Goal: Navigation & Orientation: Find specific page/section

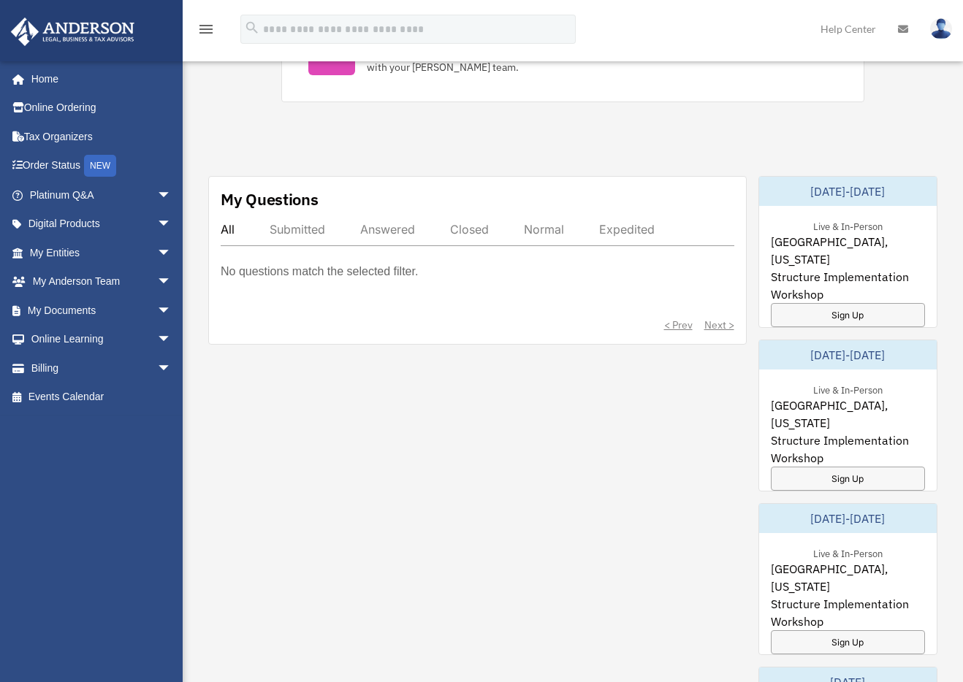
scroll to position [806, 0]
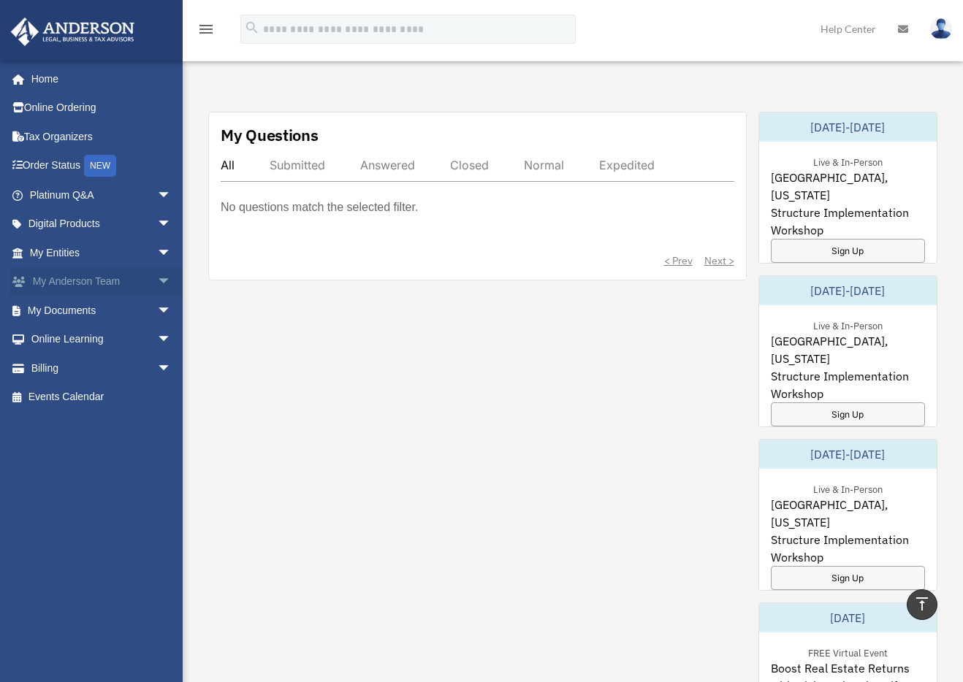
click at [107, 281] on link "My [PERSON_NAME] Team arrow_drop_down" at bounding box center [101, 281] width 183 height 29
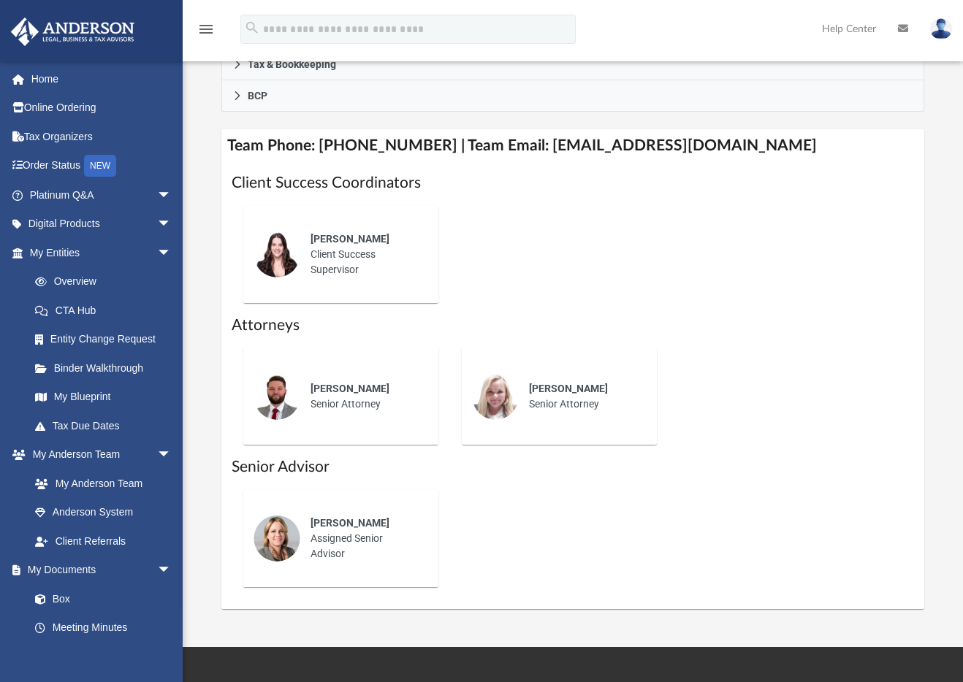
scroll to position [567, 0]
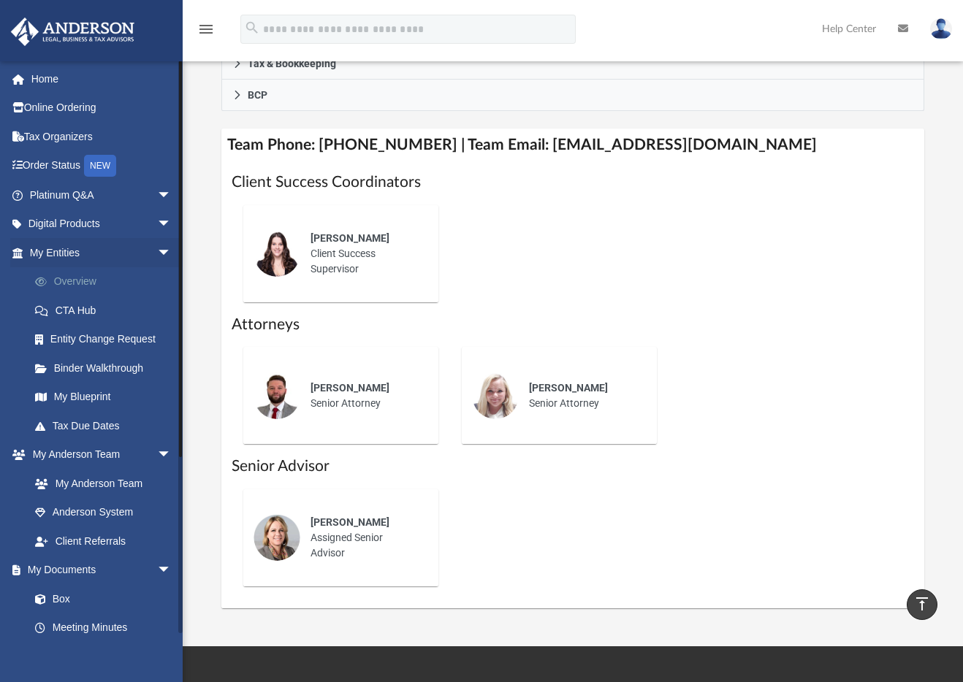
click at [95, 274] on link "Overview" at bounding box center [106, 281] width 173 height 29
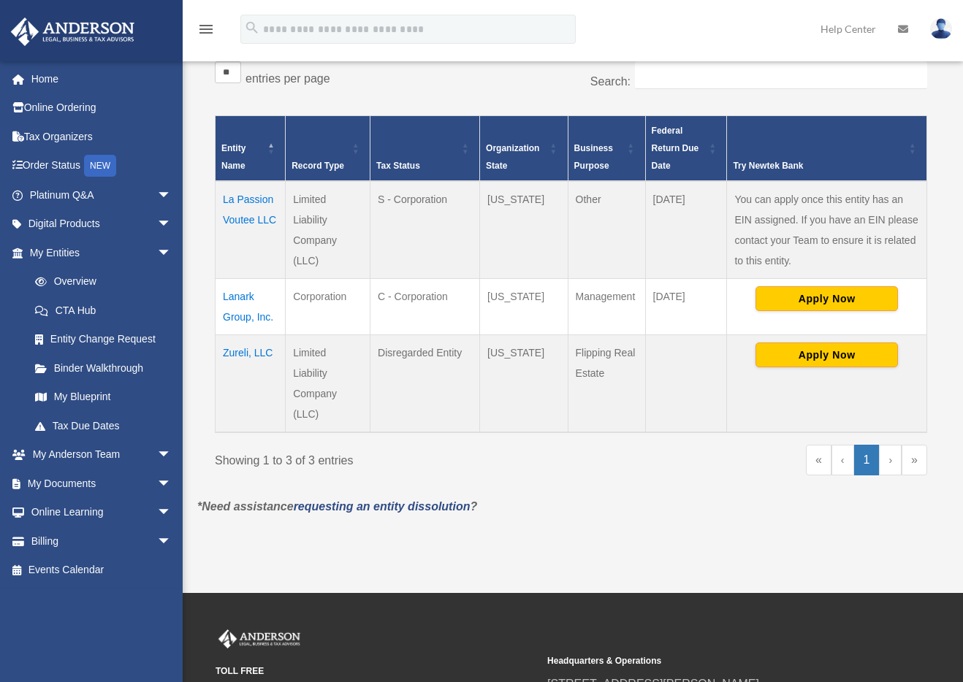
scroll to position [275, 0]
